Goal: Task Accomplishment & Management: Manage account settings

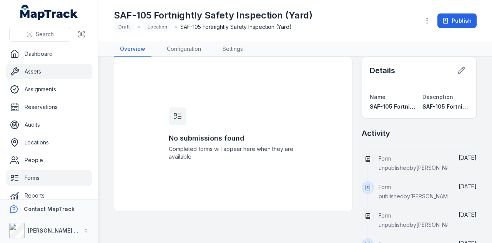
click at [45, 76] on link "Assets" at bounding box center [49, 71] width 86 height 15
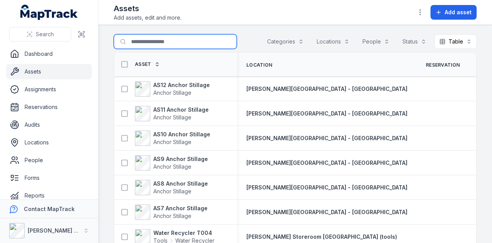
click at [135, 40] on input "Search for assets" at bounding box center [175, 41] width 123 height 15
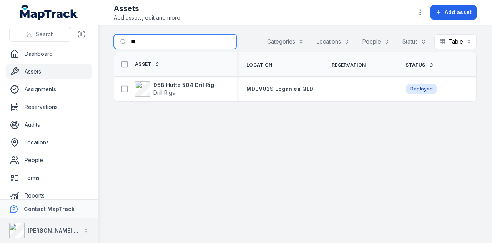
type input "*"
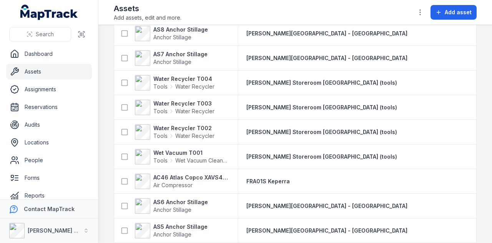
scroll to position [346, 0]
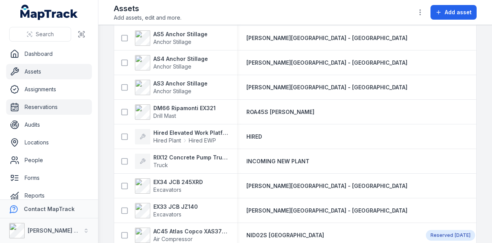
click at [50, 109] on link "Reservations" at bounding box center [49, 106] width 86 height 15
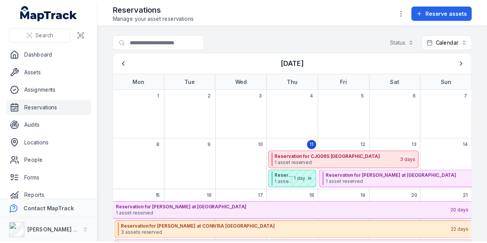
scroll to position [38, 0]
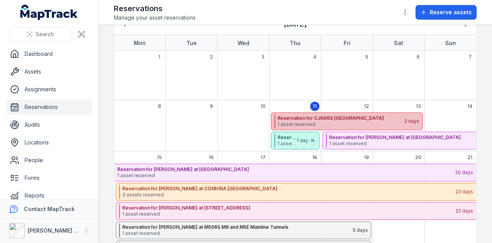
click at [306, 118] on strong "Reservation for CJG06S [GEOGRAPHIC_DATA]" at bounding box center [341, 118] width 126 height 6
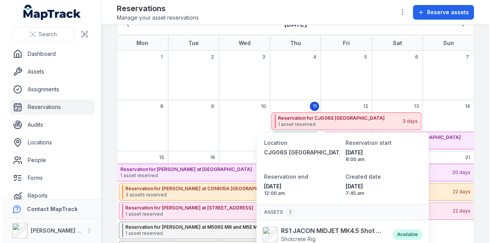
scroll to position [53, 0]
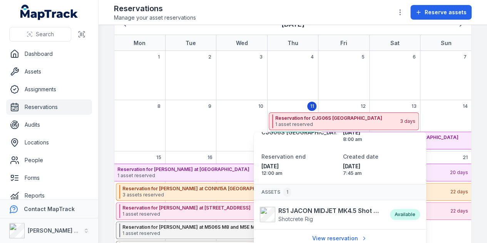
click at [221, 113] on div "September 2025" at bounding box center [241, 131] width 51 height 39
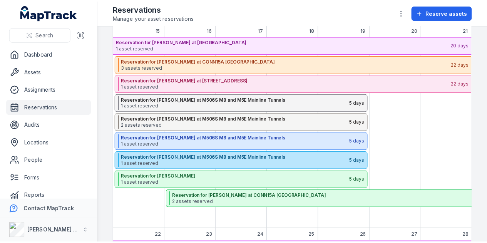
scroll to position [154, 0]
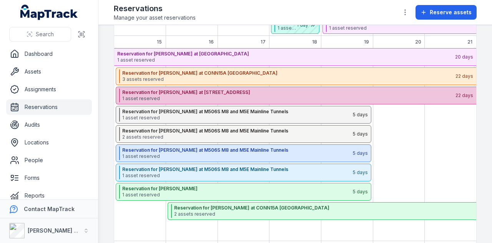
click at [192, 89] on strong "Reservation for [PERSON_NAME] at [STREET_ADDRESS]" at bounding box center [288, 92] width 333 height 6
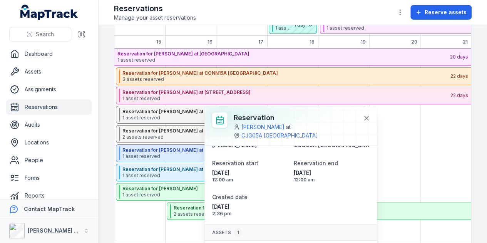
scroll to position [33, 0]
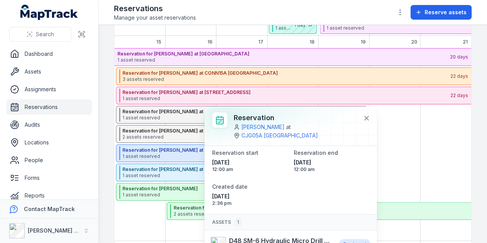
click at [410, 157] on div "September 2025" at bounding box center [394, 144] width 51 height 193
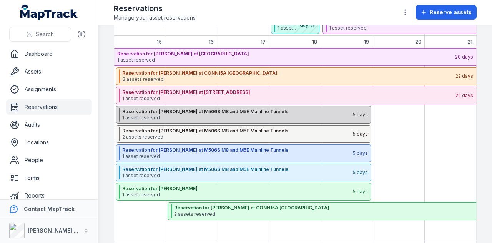
click at [164, 108] on strong "Reservation for [PERSON_NAME] at M506S M8 and M5E Mainline Tunnels" at bounding box center [237, 111] width 230 height 6
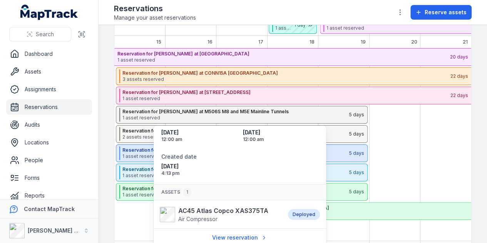
click at [403, 147] on div "September 2025" at bounding box center [394, 144] width 51 height 193
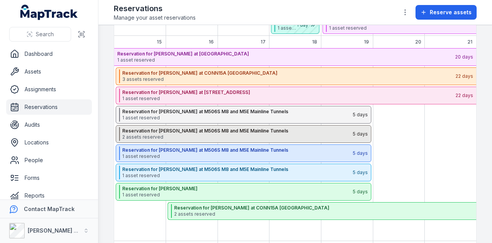
click at [172, 134] on span "2 assets reserved" at bounding box center [237, 137] width 230 height 6
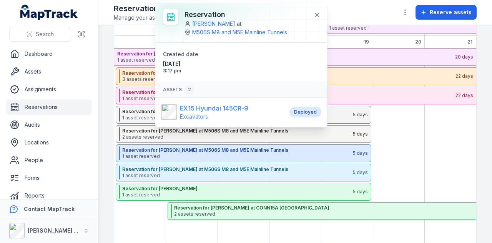
scroll to position [46, 0]
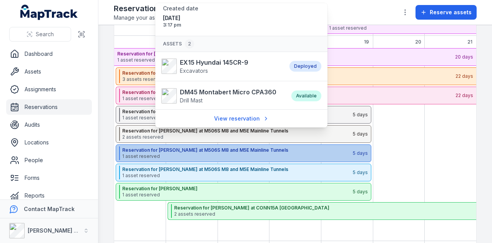
click at [230, 156] on span "1 asset reserved" at bounding box center [237, 156] width 230 height 6
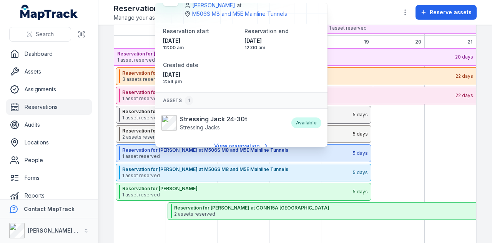
scroll to position [27, 0]
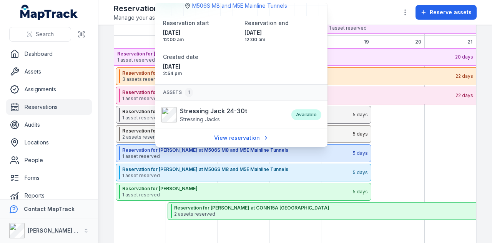
click at [428, 118] on div "September 2025" at bounding box center [450, 115] width 49 height 18
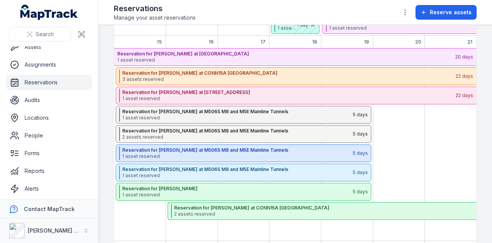
scroll to position [43, 0]
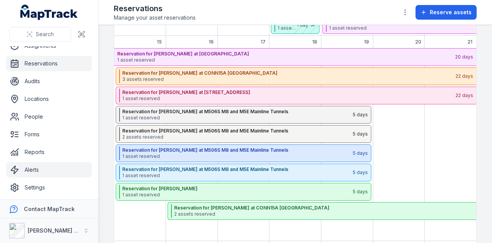
click at [49, 173] on link "Alerts" at bounding box center [49, 169] width 86 height 15
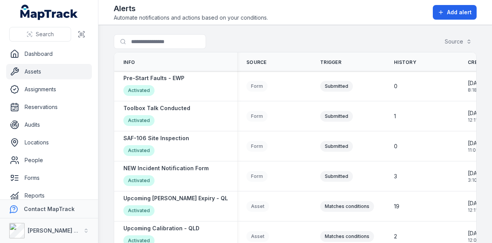
click at [76, 74] on link "Assets" at bounding box center [49, 71] width 86 height 15
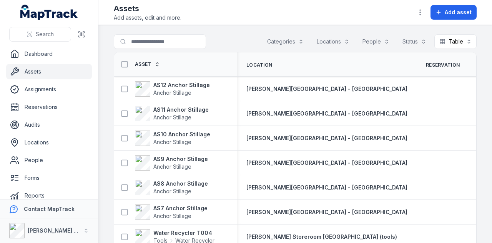
click at [271, 38] on button "Categories" at bounding box center [285, 41] width 47 height 15
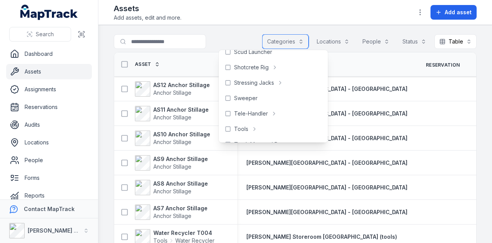
scroll to position [385, 0]
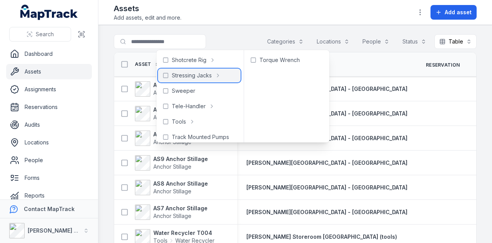
click at [186, 78] on span "Stressing Jacks" at bounding box center [192, 76] width 40 height 8
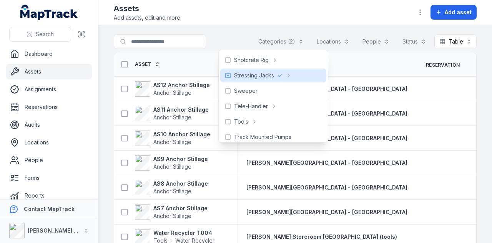
click at [223, 33] on main "**********" at bounding box center [295, 134] width 394 height 218
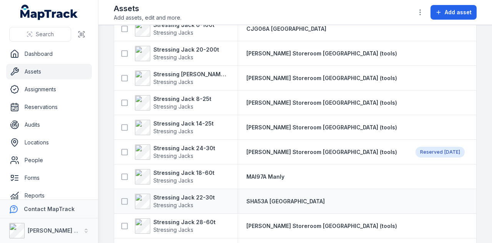
scroll to position [609, 0]
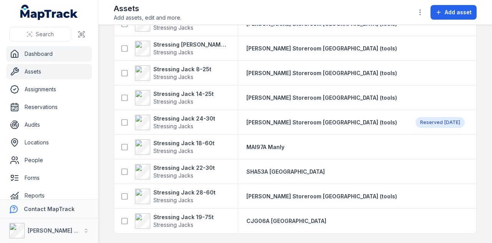
click at [61, 56] on link "Dashboard" at bounding box center [49, 53] width 86 height 15
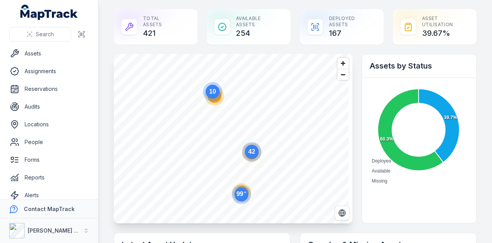
scroll to position [43, 0]
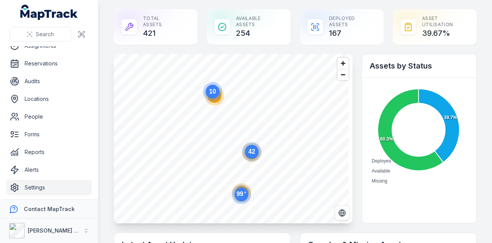
click at [53, 186] on link "Settings" at bounding box center [49, 187] width 86 height 15
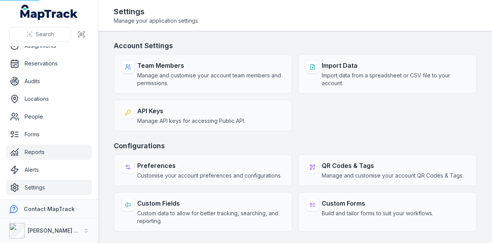
click at [54, 150] on link "Reports" at bounding box center [49, 151] width 86 height 15
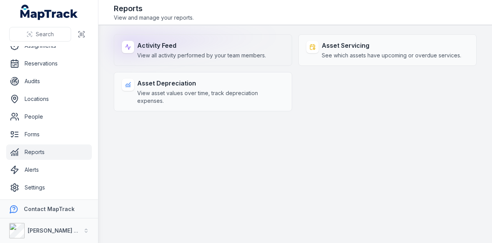
click at [205, 53] on span "View all activity performed by your team members." at bounding box center [201, 56] width 129 height 8
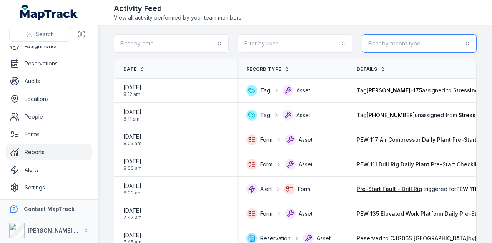
click at [436, 47] on button "Filter by record type" at bounding box center [419, 43] width 115 height 18
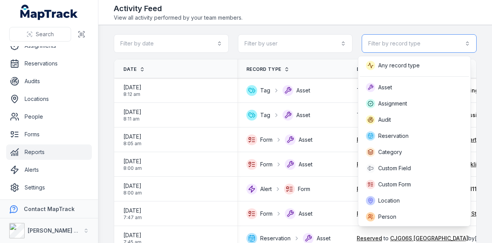
click at [436, 47] on button "Filter by record type" at bounding box center [419, 43] width 115 height 18
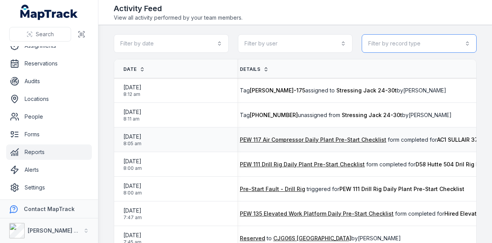
scroll to position [0, 118]
click at [426, 40] on button "Filter by record type" at bounding box center [419, 43] width 115 height 18
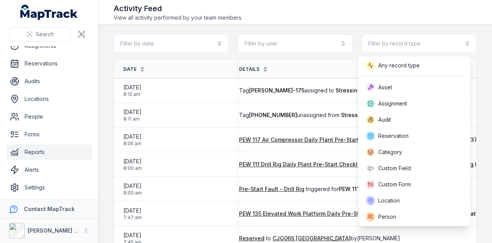
click at [406, 19] on div "Toggle Navigation Activity Feed View all activity performed by your team member…" at bounding box center [295, 121] width 394 height 243
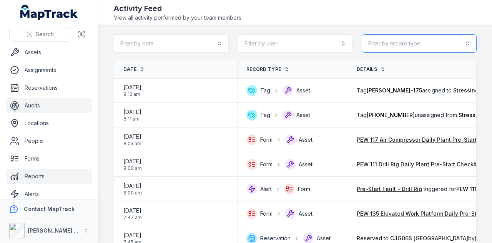
scroll to position [0, 0]
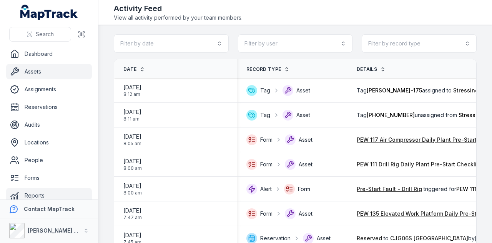
click at [64, 68] on link "Assets" at bounding box center [49, 71] width 86 height 15
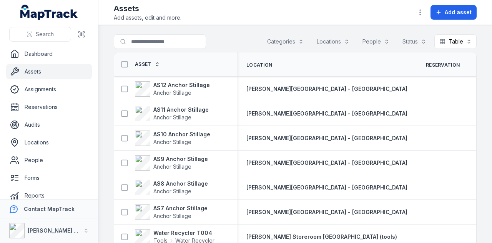
click at [277, 38] on button "Categories" at bounding box center [285, 41] width 47 height 15
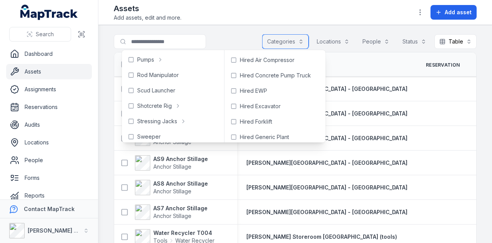
scroll to position [346, 0]
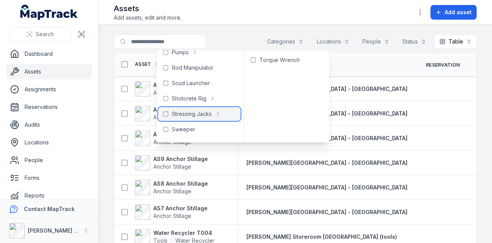
click at [192, 116] on span "Stressing Jacks" at bounding box center [192, 114] width 40 height 8
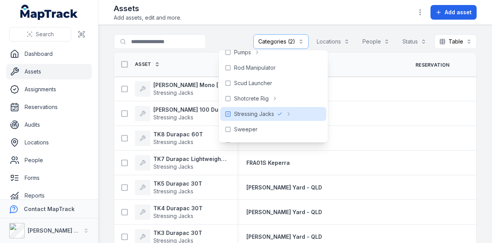
click at [235, 28] on main "**********" at bounding box center [295, 134] width 394 height 218
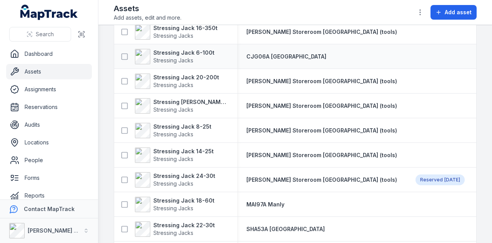
scroll to position [577, 0]
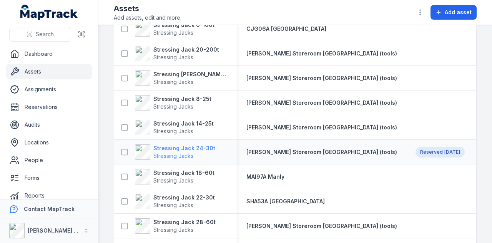
click at [205, 148] on strong "Stressing Jack 24-30t" at bounding box center [184, 148] width 62 height 8
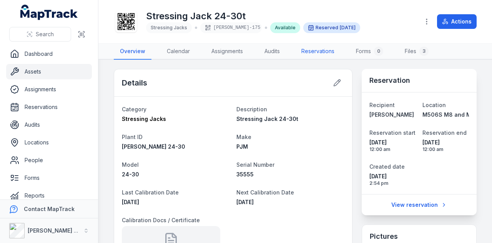
click at [300, 48] on link "Reservations" at bounding box center [317, 51] width 45 height 16
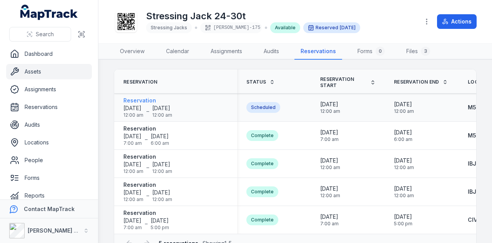
click at [170, 107] on span "[DATE]" at bounding box center [162, 108] width 20 height 8
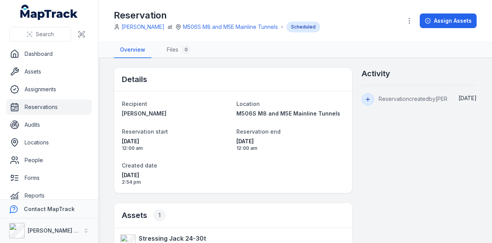
scroll to position [38, 0]
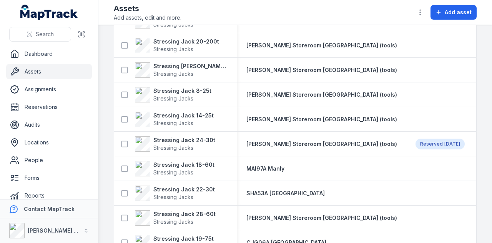
scroll to position [609, 0]
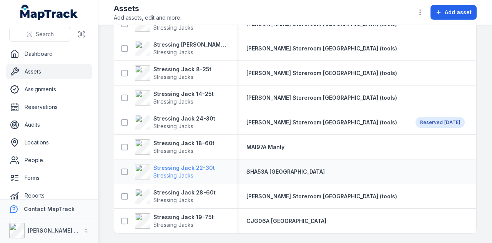
click at [195, 164] on strong "Stressing Jack 22-30t" at bounding box center [184, 168] width 62 height 8
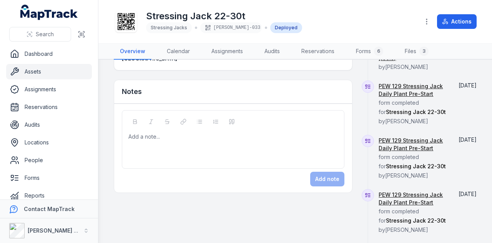
scroll to position [275, 0]
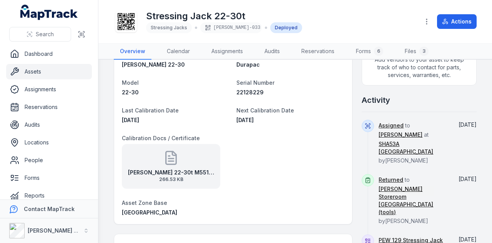
click at [53, 73] on link "Assets" at bounding box center [49, 71] width 86 height 15
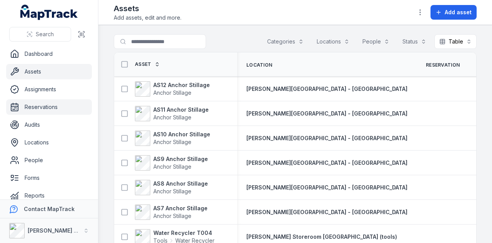
click at [52, 106] on link "Reservations" at bounding box center [49, 106] width 86 height 15
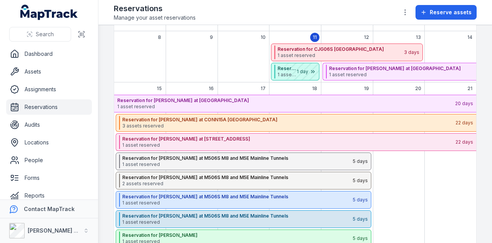
scroll to position [154, 0]
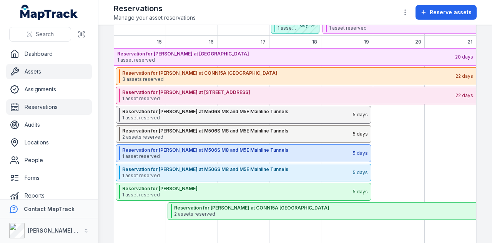
click at [48, 66] on link "Assets" at bounding box center [49, 71] width 86 height 15
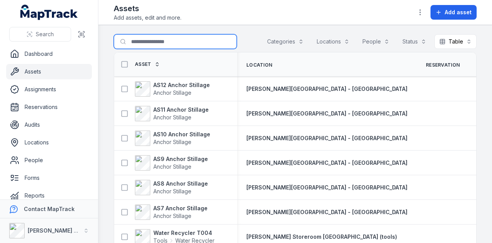
click at [168, 39] on input "Search for assets" at bounding box center [175, 41] width 123 height 15
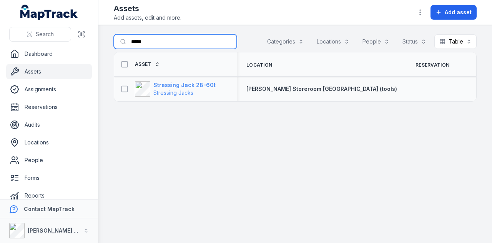
type input "*****"
click at [196, 86] on strong "Stressing Jack 28-60t" at bounding box center [184, 85] width 62 height 8
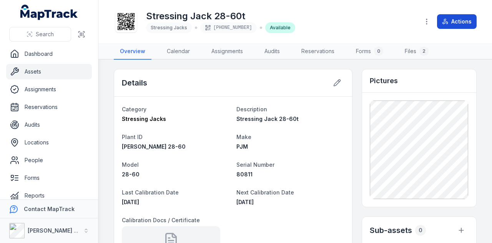
click at [462, 23] on button "Actions" at bounding box center [457, 21] width 40 height 15
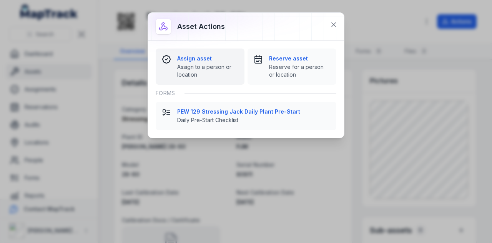
click at [197, 57] on strong "Assign asset" at bounding box center [207, 59] width 61 height 8
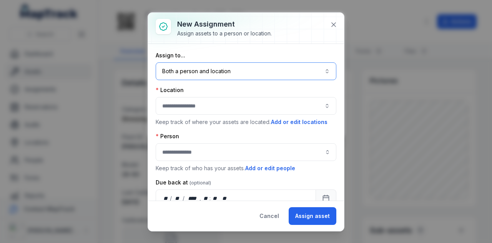
click at [225, 74] on button "Both a person and location ****" at bounding box center [246, 71] width 181 height 18
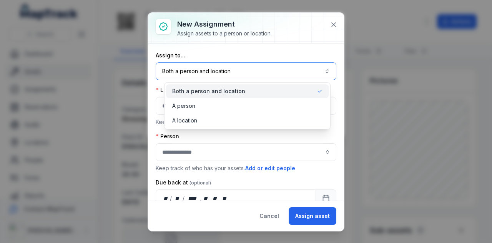
click at [225, 74] on button "Both a person and location ****" at bounding box center [246, 71] width 181 height 18
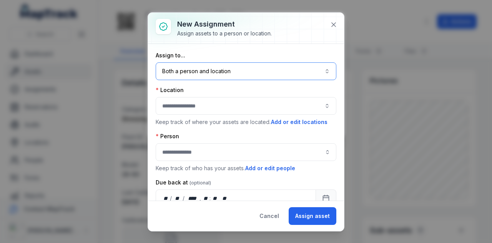
click at [265, 109] on button "button" at bounding box center [246, 106] width 181 height 18
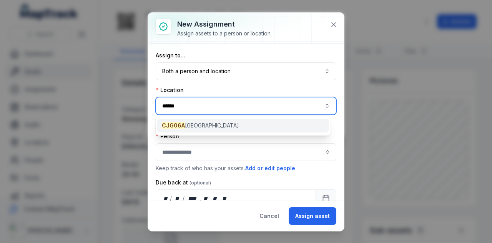
type input "******"
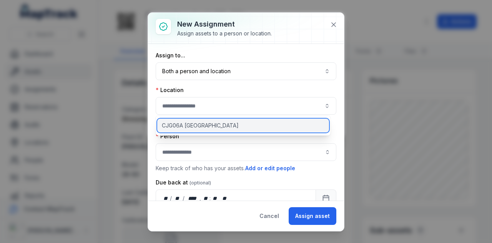
click at [253, 125] on div "CJG06A [GEOGRAPHIC_DATA]" at bounding box center [243, 125] width 172 height 14
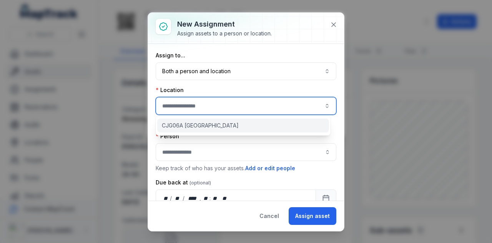
type input "**********"
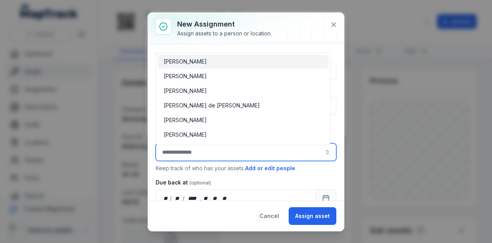
click at [237, 150] on input "assignment-add:person-label" at bounding box center [246, 152] width 181 height 18
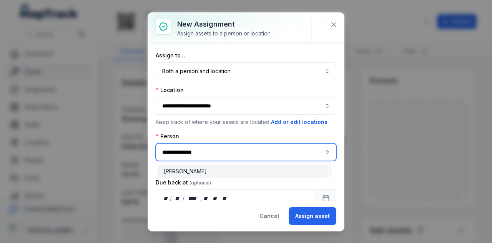
click at [225, 167] on div "[PERSON_NAME]" at bounding box center [243, 171] width 159 height 8
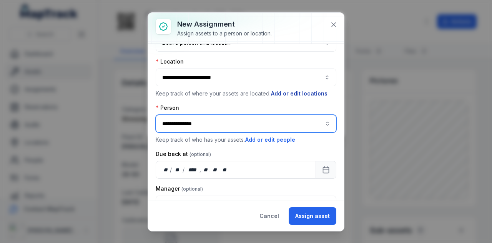
scroll to position [62, 0]
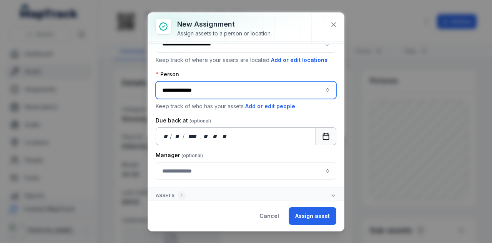
type input "**********"
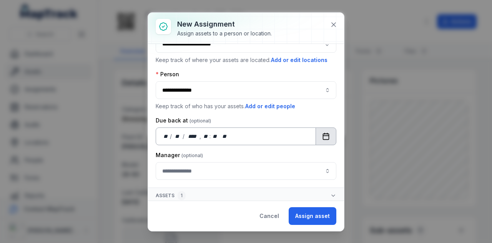
click at [322, 136] on icon "Calendar" at bounding box center [326, 136] width 8 height 8
click at [314, 216] on button "Assign asset" at bounding box center [313, 216] width 48 height 18
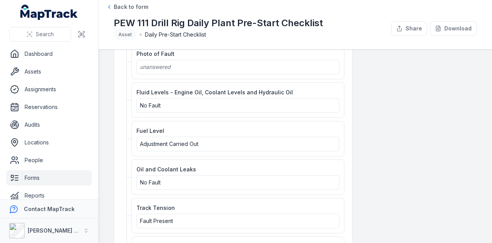
scroll to position [577, 0]
